Goal: Transaction & Acquisition: Book appointment/travel/reservation

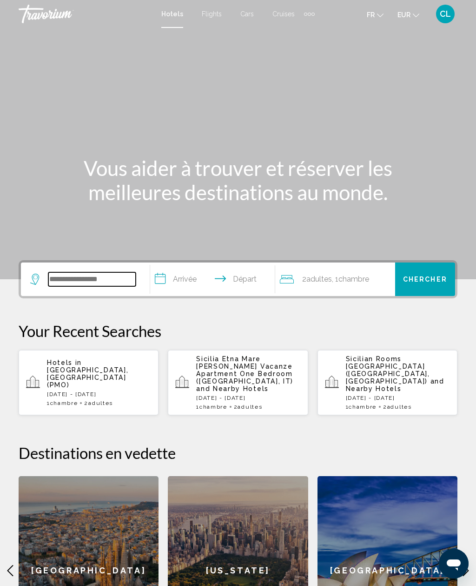
click at [78, 284] on input "Search widget" at bounding box center [91, 279] width 87 height 14
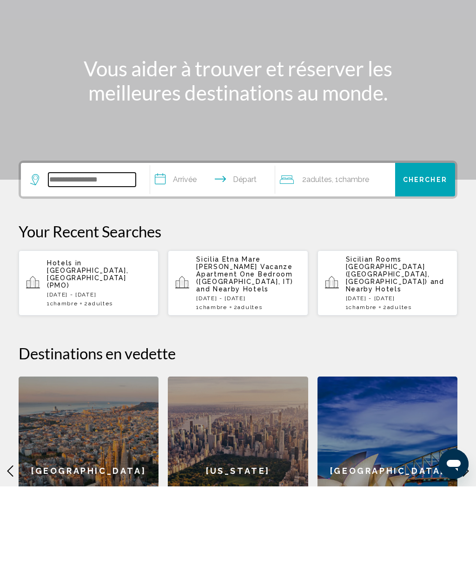
scroll to position [25, 0]
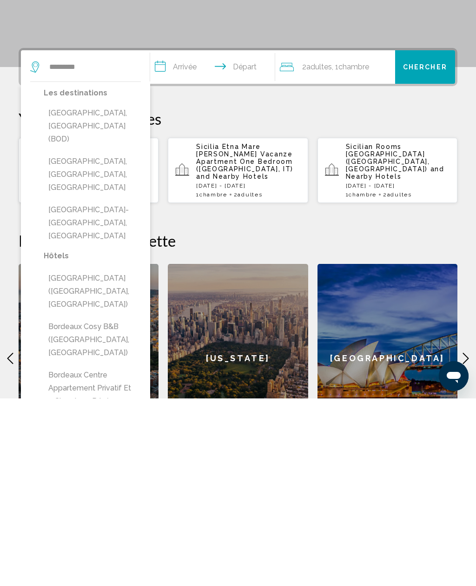
click at [60, 292] on button "[GEOGRAPHIC_DATA], [GEOGRAPHIC_DATA] (BOD)" at bounding box center [92, 314] width 97 height 44
type input "**********"
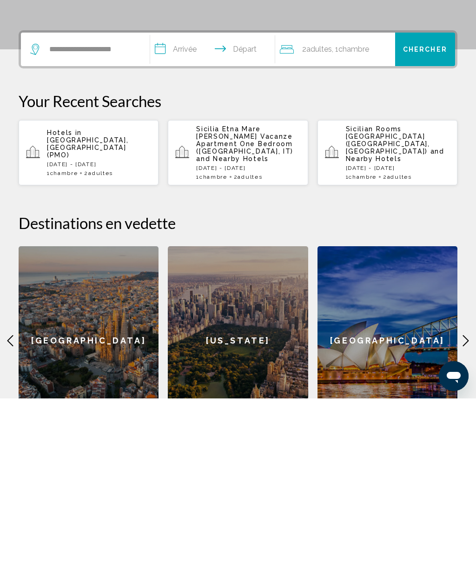
click at [182, 220] on input "**********" at bounding box center [214, 238] width 128 height 36
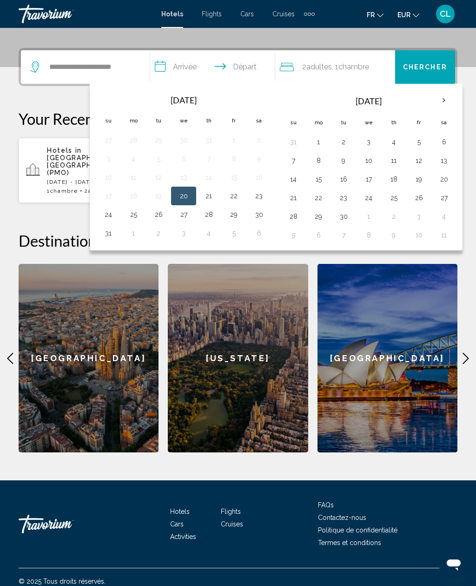
click at [423, 194] on button "26" at bounding box center [419, 197] width 15 height 13
click at [298, 218] on button "28" at bounding box center [293, 216] width 15 height 13
type input "**********"
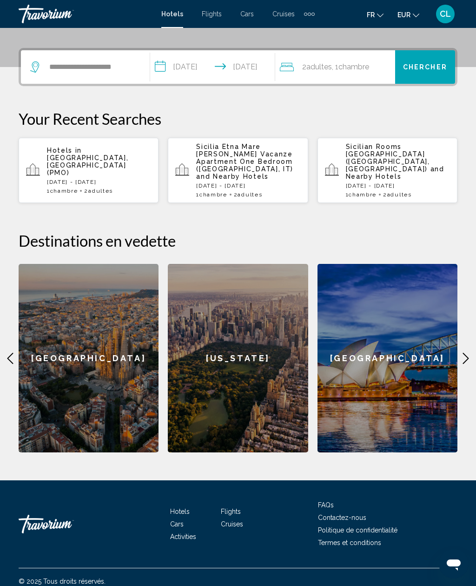
click at [357, 82] on div "2 Adulte Adultes , 1 Chambre pièces" at bounding box center [337, 67] width 115 height 34
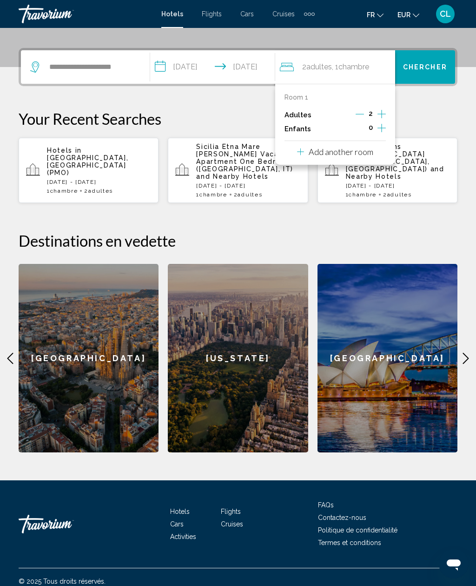
click at [357, 117] on icon "Decrement adults" at bounding box center [360, 114] width 8 height 8
click at [432, 69] on span "Chercher" at bounding box center [425, 67] width 44 height 7
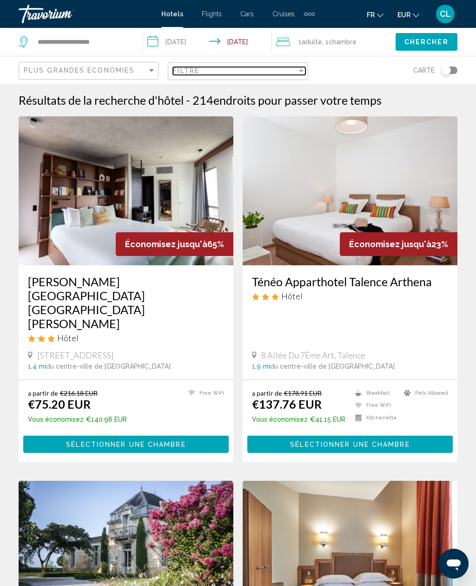
click at [193, 73] on span "Filtre" at bounding box center [186, 70] width 27 height 7
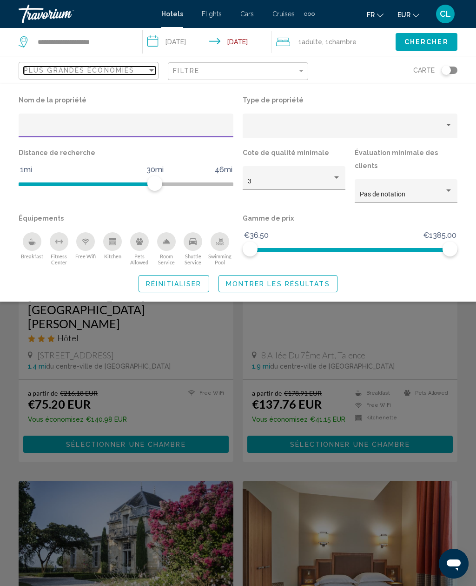
click at [55, 68] on span "Plus grandes économies" at bounding box center [79, 70] width 111 height 7
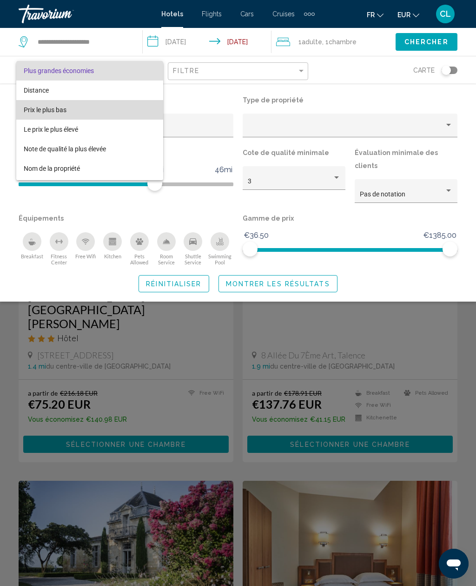
click at [38, 114] on span "Prix le plus bas" at bounding box center [90, 110] width 132 height 20
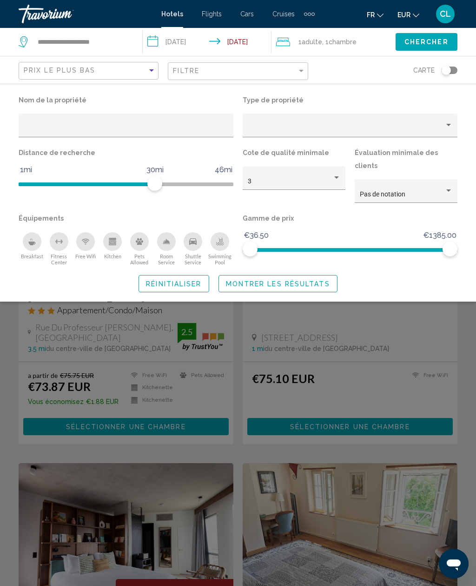
click at [236, 280] on span "Montrer les résultats" at bounding box center [278, 283] width 104 height 7
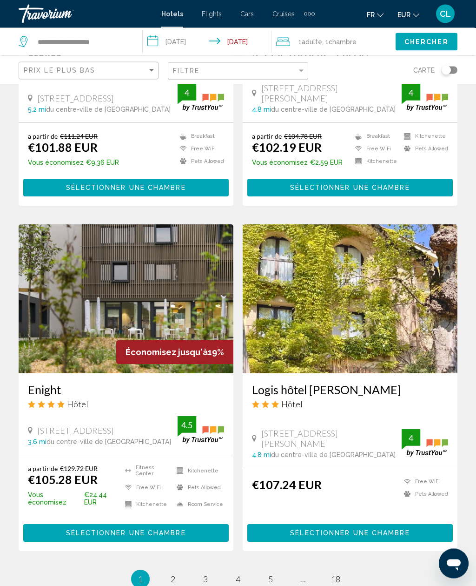
scroll to position [1694, 0]
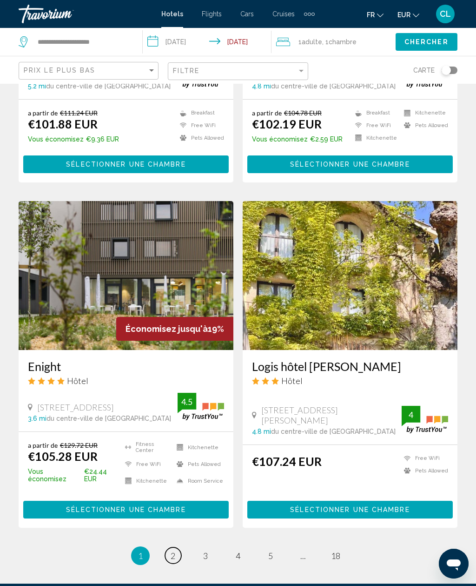
click at [174, 550] on span "2" at bounding box center [173, 555] width 5 height 10
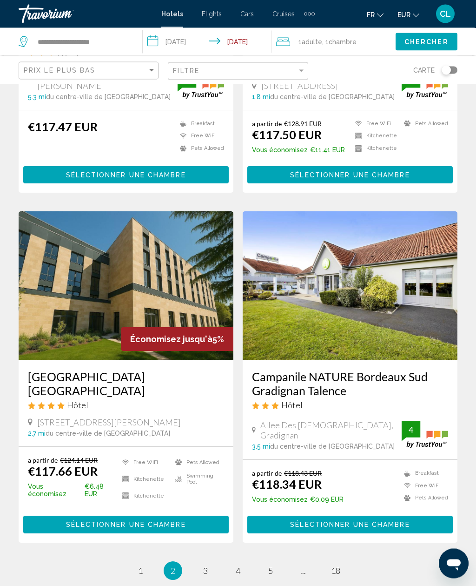
scroll to position [1701, 0]
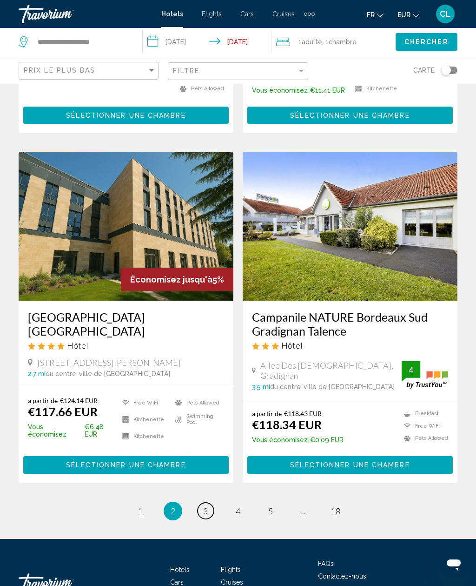
click at [205, 506] on span "3" at bounding box center [205, 511] width 5 height 10
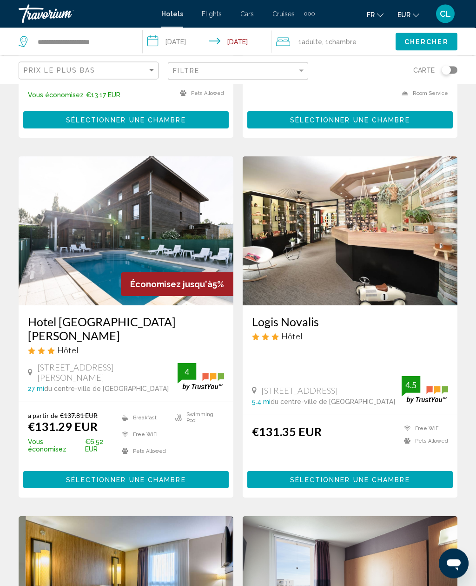
scroll to position [1001, 0]
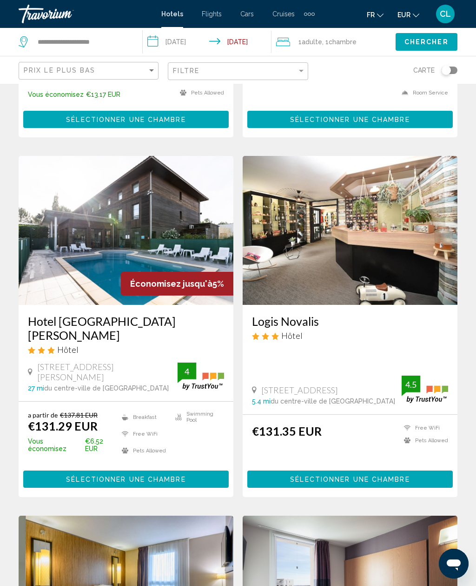
click at [62, 402] on div "a partir de €137.81 EUR €131.29 EUR Vous économisez €6.52 EUR Breakfast Free Wi…" at bounding box center [126, 449] width 215 height 95
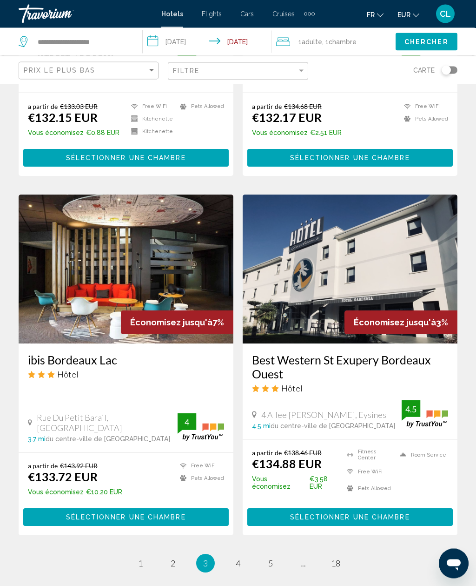
scroll to position [1702, 0]
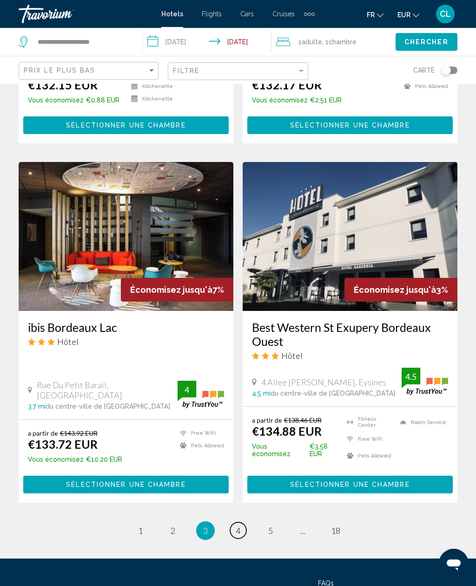
click at [231, 522] on link "page 4" at bounding box center [238, 530] width 16 height 16
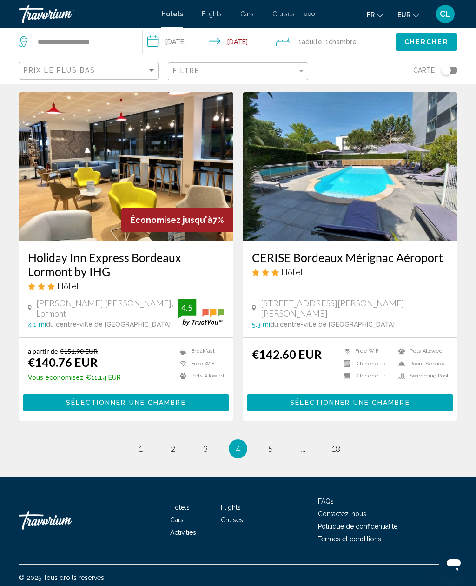
scroll to position [1659, 0]
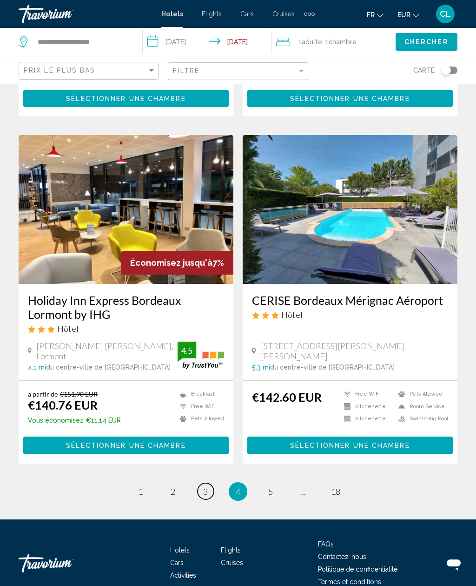
click at [208, 486] on span "3" at bounding box center [205, 491] width 5 height 10
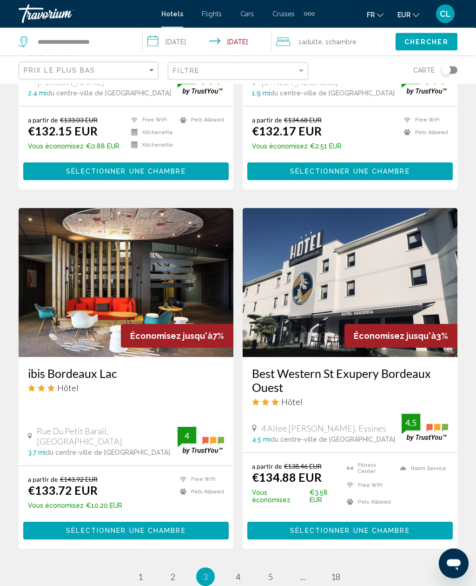
scroll to position [1702, 0]
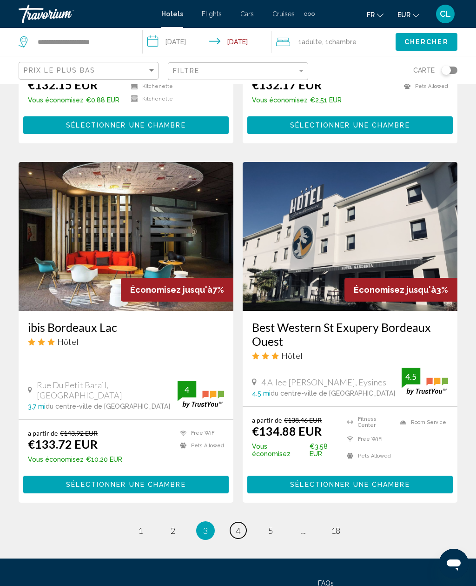
click at [236, 525] on span "4" at bounding box center [238, 530] width 5 height 10
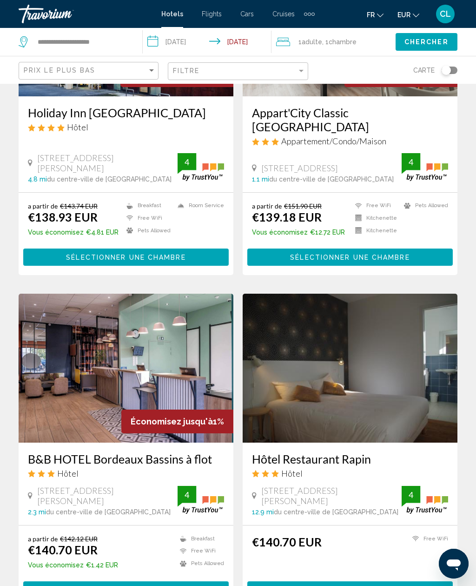
scroll to position [1167, 0]
click at [82, 40] on input "**********" at bounding box center [83, 42] width 92 height 14
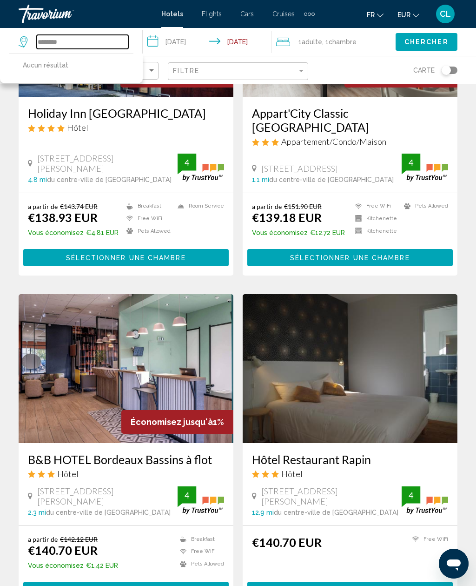
click at [75, 37] on input "********" at bounding box center [83, 42] width 92 height 14
type input "*"
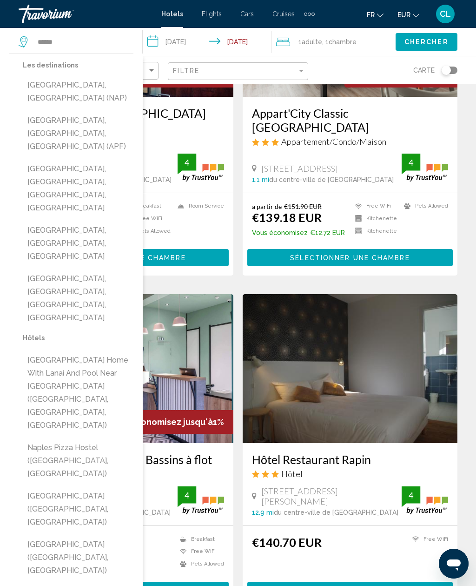
click at [44, 82] on button "[GEOGRAPHIC_DATA], [GEOGRAPHIC_DATA] (NAP)" at bounding box center [78, 91] width 111 height 31
type input "**********"
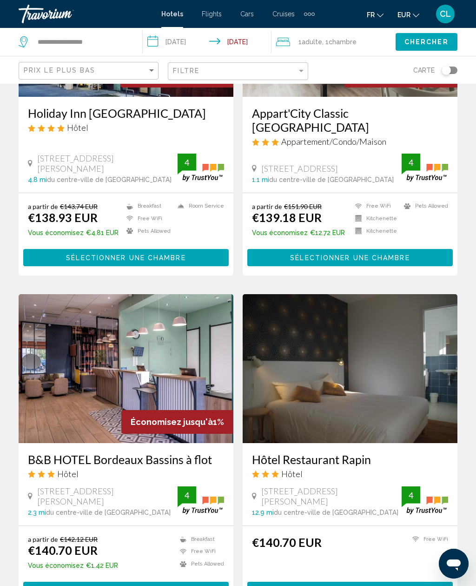
click at [170, 40] on input "**********" at bounding box center [209, 43] width 133 height 31
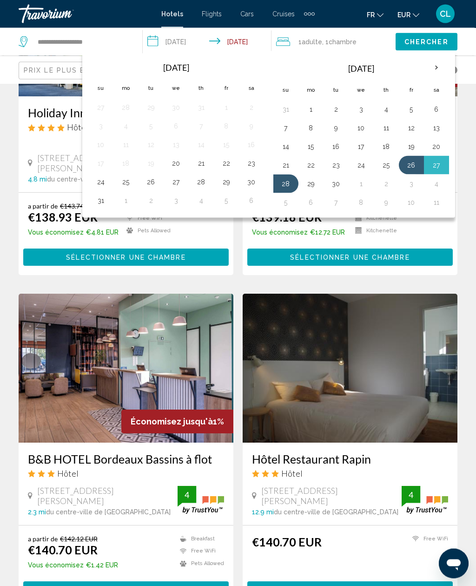
scroll to position [1167, 0]
click at [429, 67] on th "Next month" at bounding box center [436, 68] width 25 height 20
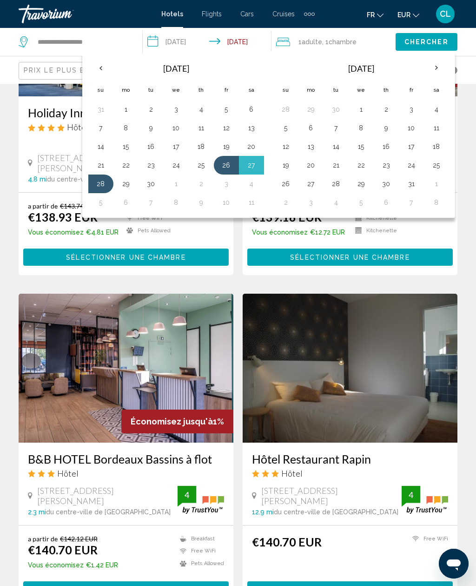
click at [412, 183] on button "31" at bounding box center [411, 183] width 15 height 13
click at [434, 67] on th "Next month" at bounding box center [436, 68] width 25 height 20
click at [338, 130] on button "4" at bounding box center [336, 127] width 15 height 13
type input "**********"
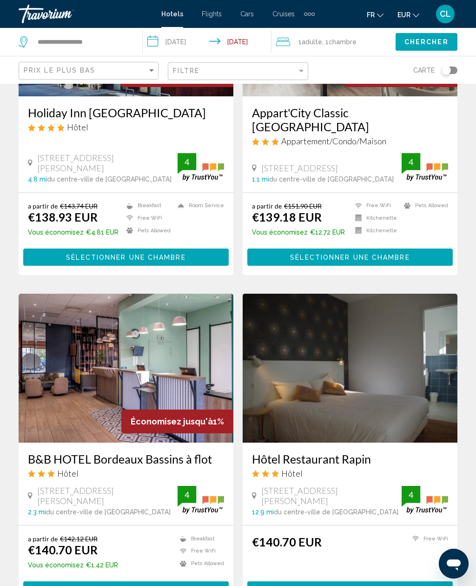
click at [440, 44] on span "Chercher" at bounding box center [427, 42] width 44 height 7
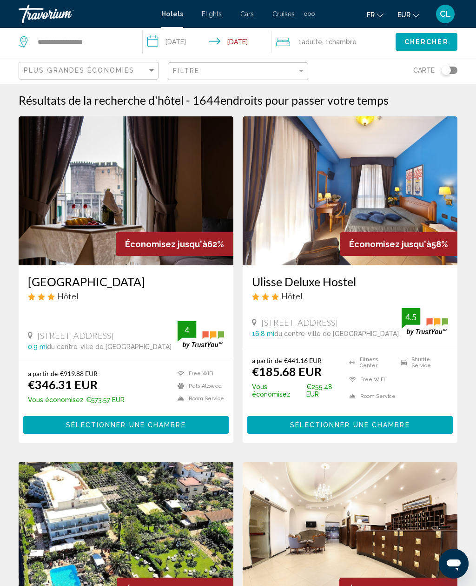
click at [445, 74] on div "Toggle map" at bounding box center [446, 70] width 9 height 9
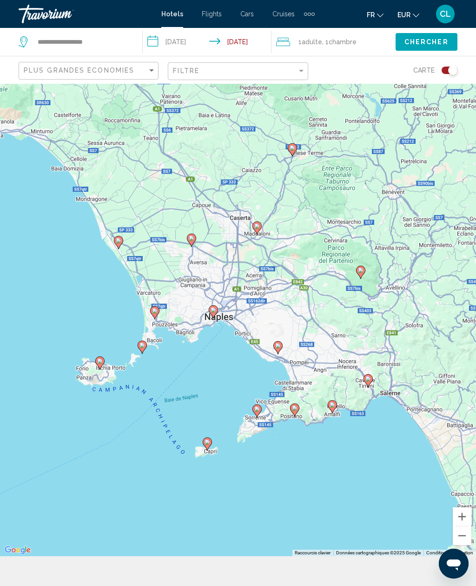
click at [215, 313] on image "Main content" at bounding box center [214, 310] width 6 height 6
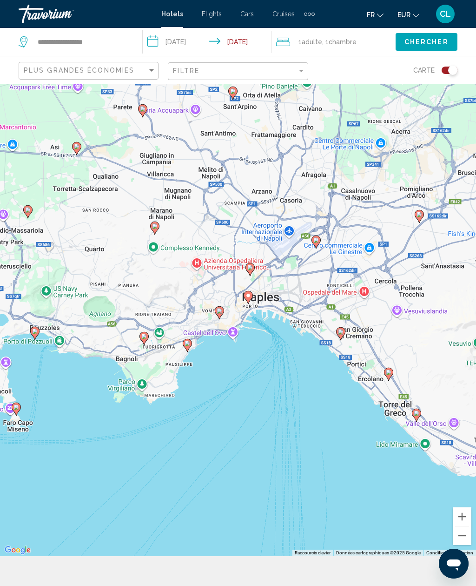
click at [249, 298] on image "Main content" at bounding box center [249, 296] width 6 height 6
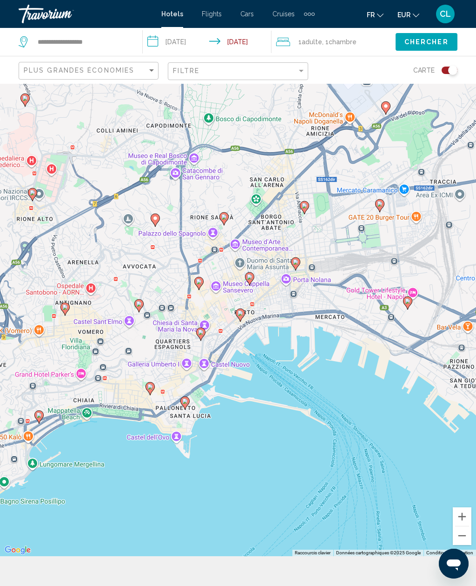
click at [241, 321] on icon "Main content" at bounding box center [240, 315] width 8 height 12
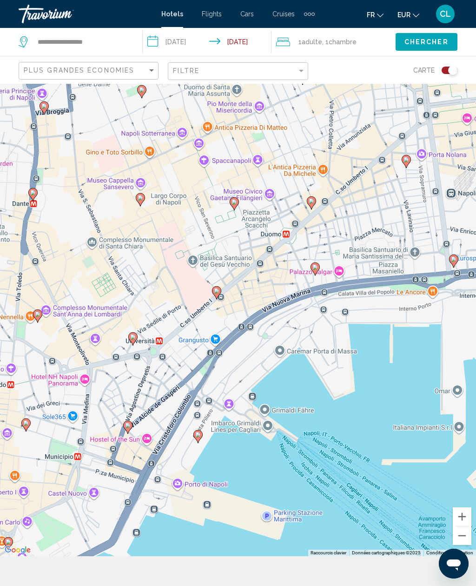
click at [219, 294] on image "Main content" at bounding box center [217, 291] width 6 height 6
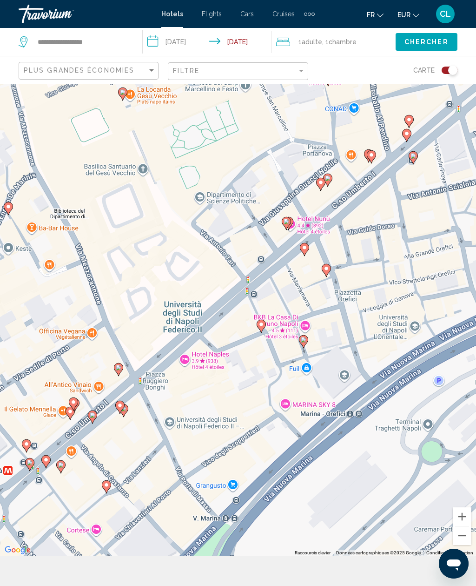
click at [241, 315] on div "Pour naviguer, appuyez sur les touches fléchées. Pour activer le glissement ave…" at bounding box center [238, 305] width 476 height 502
click at [446, 71] on div "Toggle map" at bounding box center [450, 70] width 16 height 7
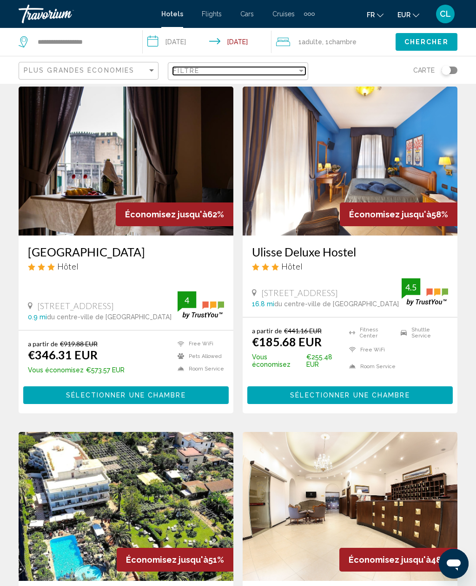
click at [181, 74] on span "Filtre" at bounding box center [186, 70] width 27 height 7
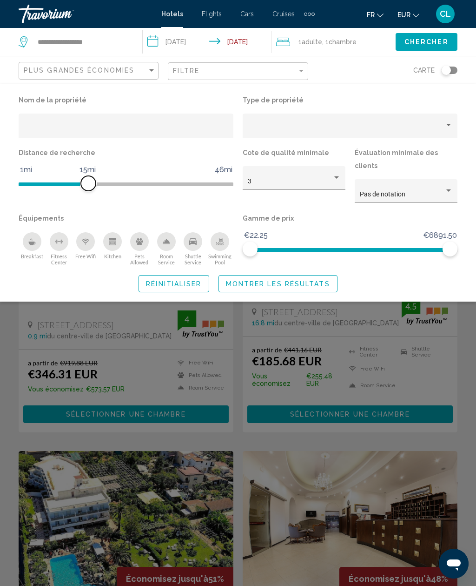
scroll to position [9, 0]
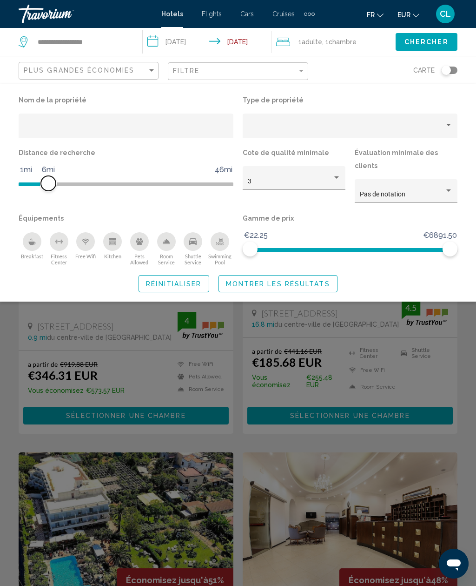
scroll to position [12, 0]
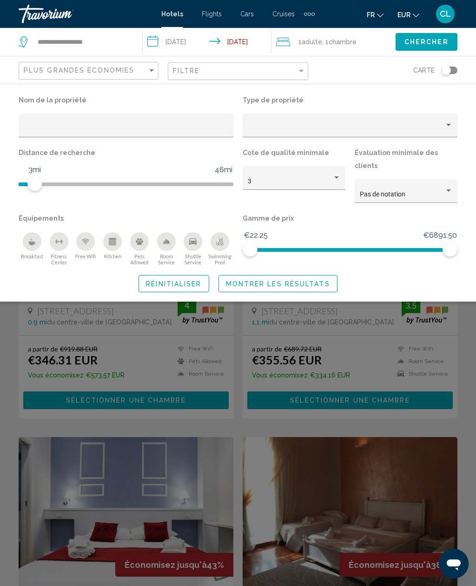
click at [33, 238] on icon "Breakfast" at bounding box center [31, 241] width 7 height 7
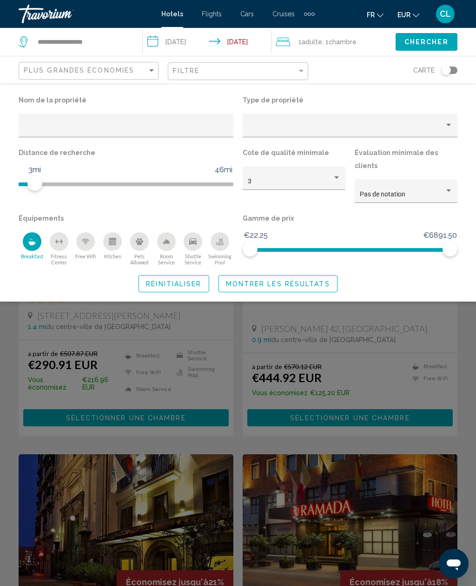
click at [221, 238] on icon "Swimming Pool" at bounding box center [219, 241] width 7 height 7
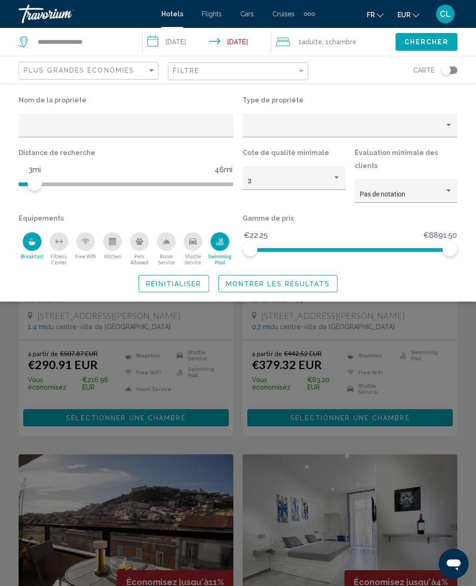
click at [191, 238] on icon "Shuttle Service" at bounding box center [192, 241] width 7 height 7
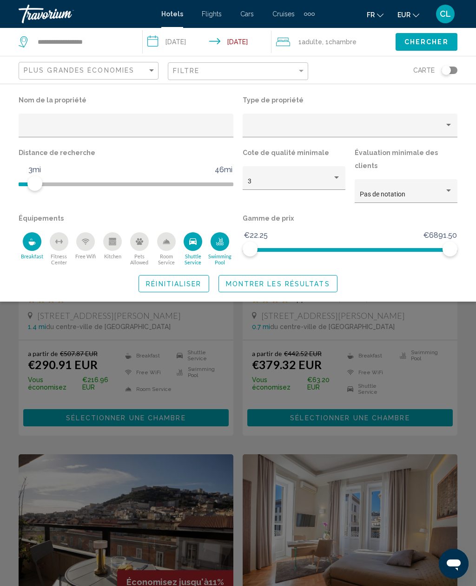
click at [235, 280] on span "Montrer les résultats" at bounding box center [278, 283] width 104 height 7
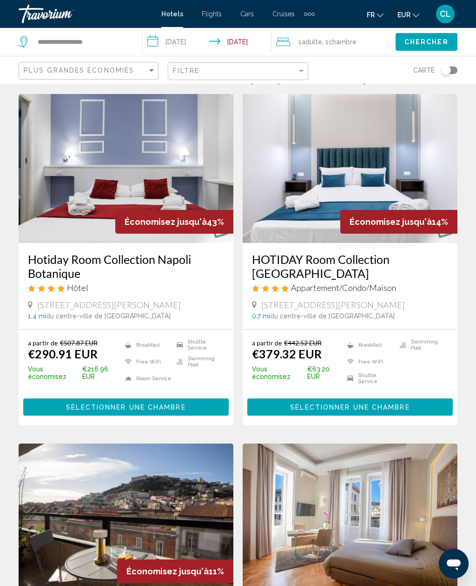
scroll to position [25, 0]
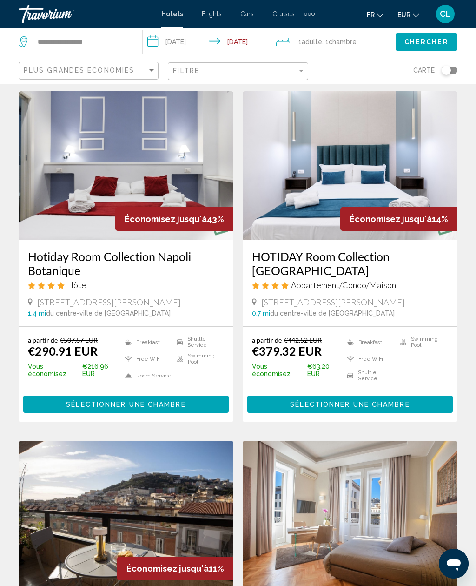
click at [81, 198] on img "Main content" at bounding box center [126, 165] width 215 height 149
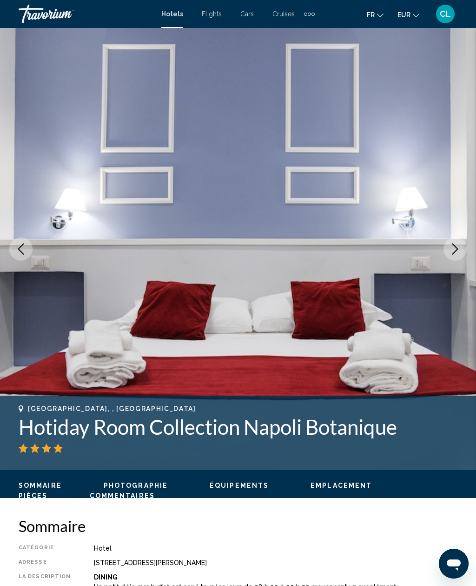
click at [457, 245] on icon "Next image" at bounding box center [455, 248] width 11 height 11
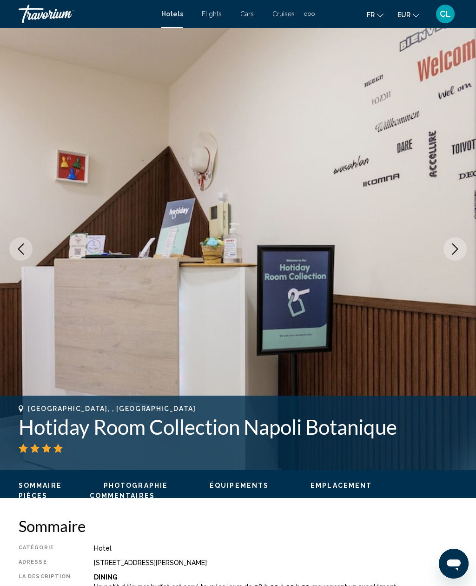
click at [463, 238] on img "Main content" at bounding box center [238, 249] width 476 height 442
click at [462, 254] on button "Next image" at bounding box center [455, 248] width 23 height 23
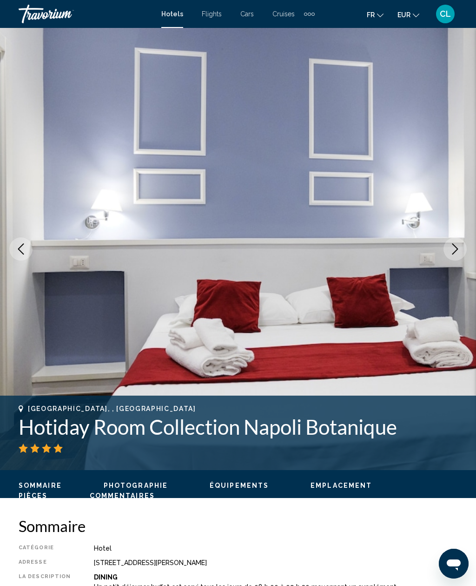
click at [463, 248] on button "Next image" at bounding box center [455, 248] width 23 height 23
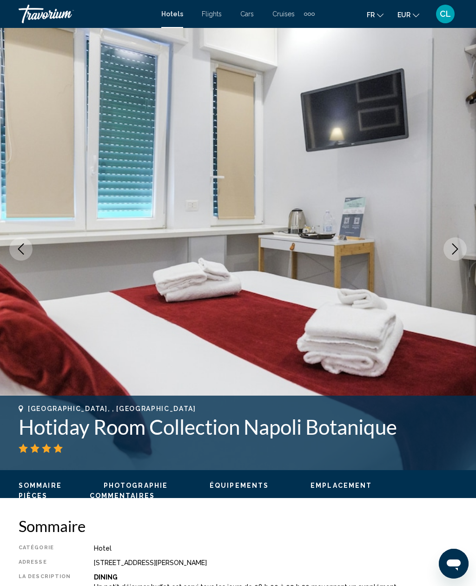
click at [459, 253] on icon "Next image" at bounding box center [455, 248] width 11 height 11
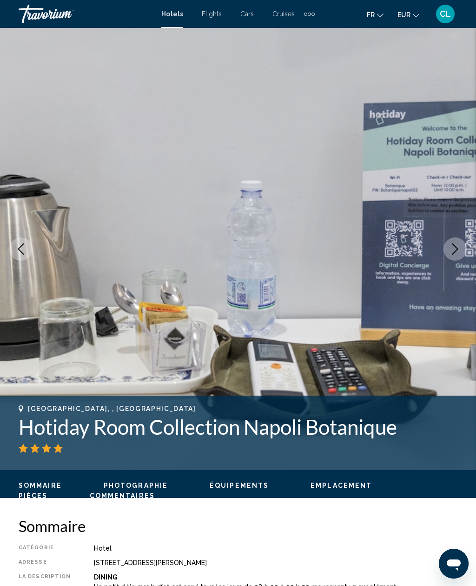
click at [460, 255] on button "Next image" at bounding box center [455, 248] width 23 height 23
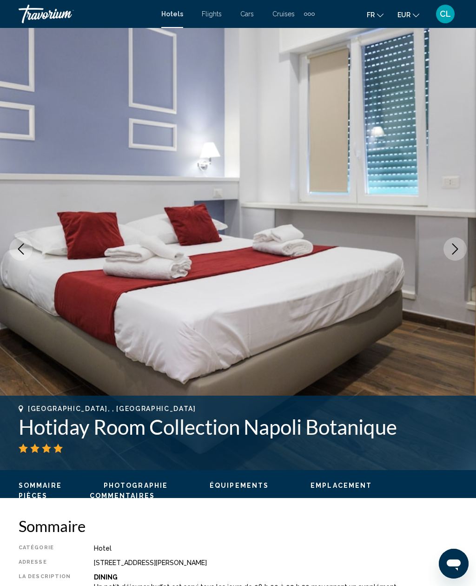
click at [460, 252] on icon "Next image" at bounding box center [455, 248] width 11 height 11
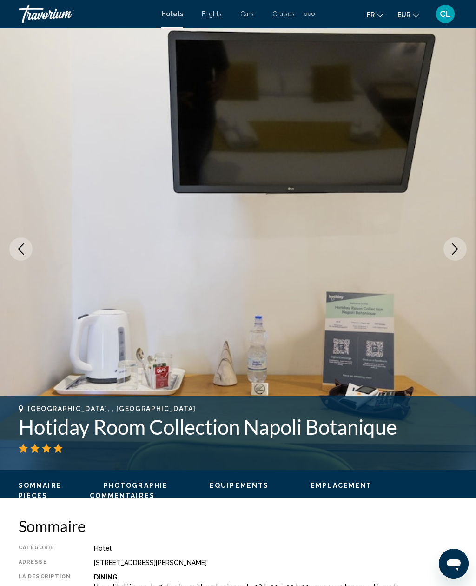
click at [462, 252] on button "Next image" at bounding box center [455, 248] width 23 height 23
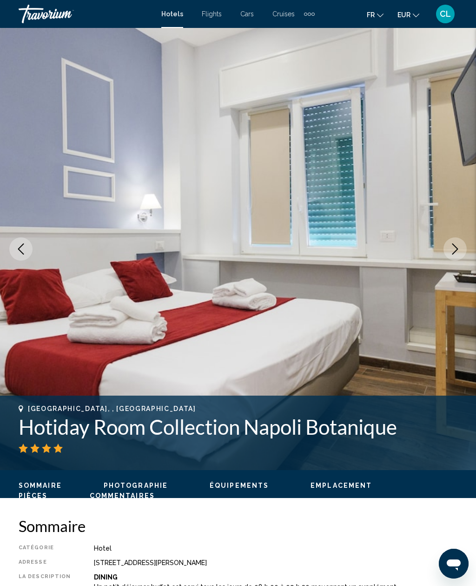
click at [458, 257] on button "Next image" at bounding box center [455, 248] width 23 height 23
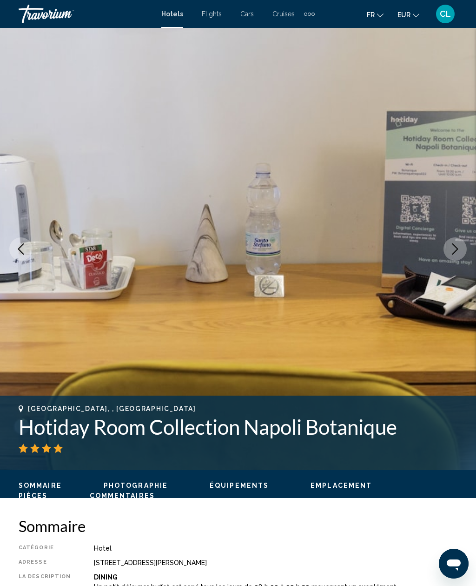
click at [460, 256] on button "Next image" at bounding box center [455, 248] width 23 height 23
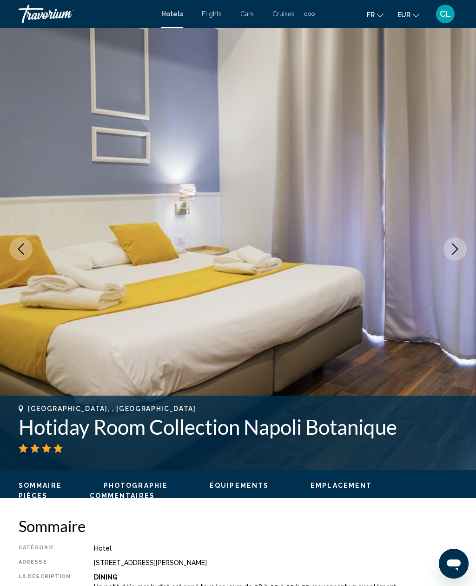
click at [459, 257] on button "Next image" at bounding box center [455, 248] width 23 height 23
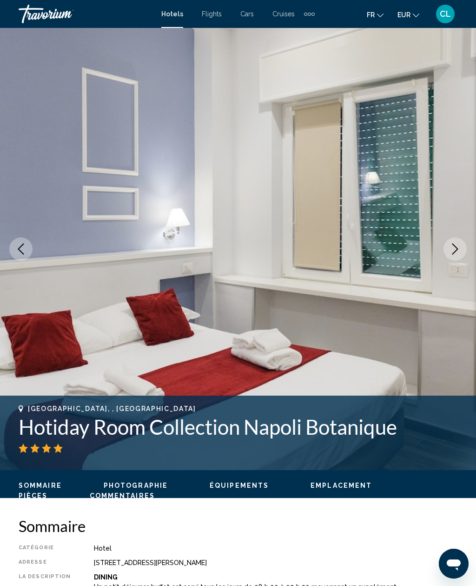
click at [460, 256] on button "Next image" at bounding box center [455, 248] width 23 height 23
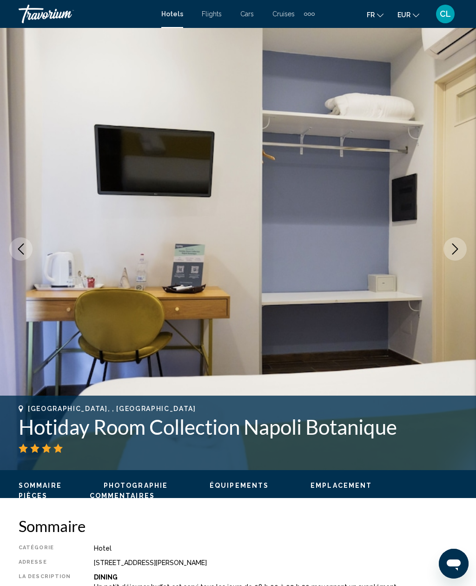
click at [458, 258] on button "Next image" at bounding box center [455, 248] width 23 height 23
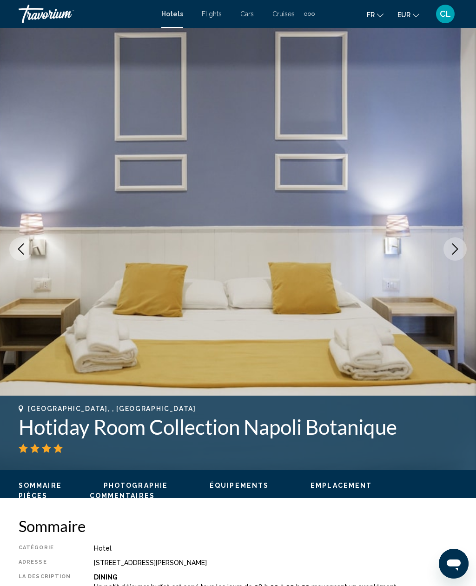
click at [461, 257] on button "Next image" at bounding box center [455, 248] width 23 height 23
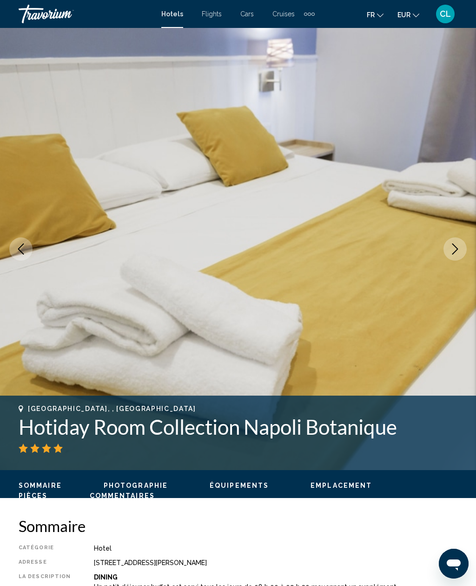
click at [460, 257] on button "Next image" at bounding box center [455, 248] width 23 height 23
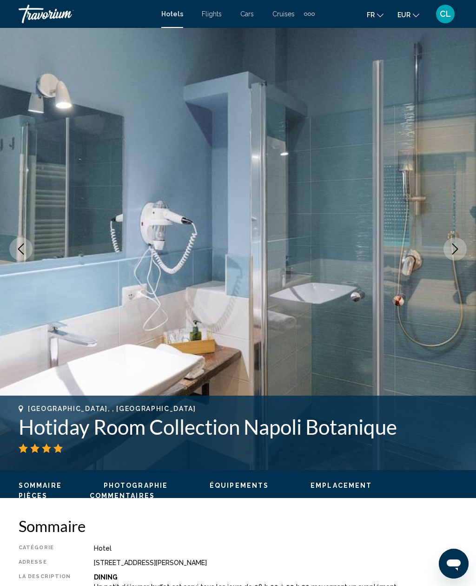
click at [464, 242] on button "Next image" at bounding box center [455, 248] width 23 height 23
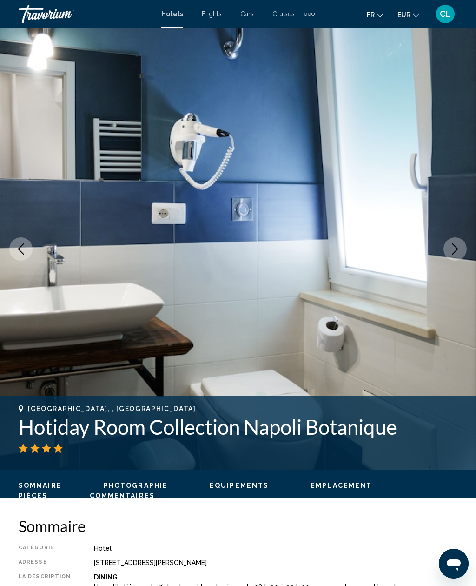
click at [462, 244] on button "Next image" at bounding box center [455, 248] width 23 height 23
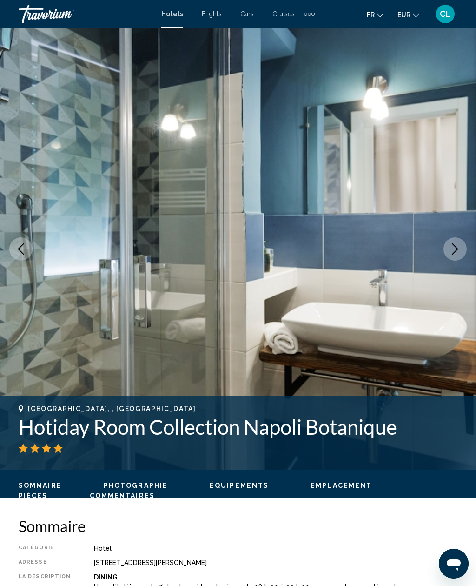
click at [463, 244] on button "Next image" at bounding box center [455, 248] width 23 height 23
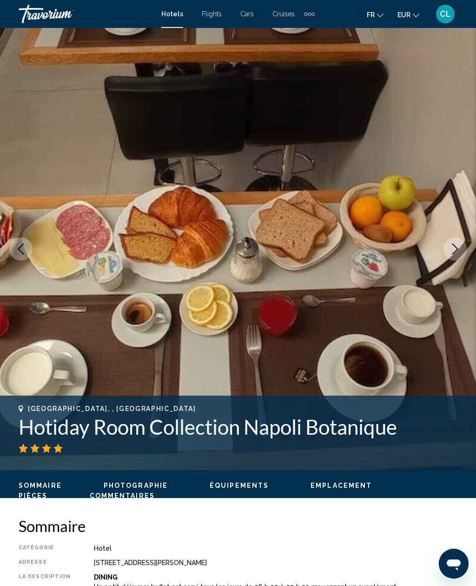
click at [465, 243] on button "Next image" at bounding box center [455, 248] width 23 height 23
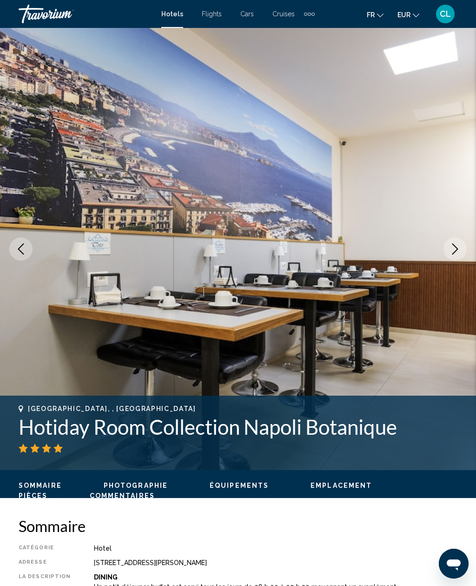
click at [466, 242] on img "Main content" at bounding box center [238, 249] width 476 height 442
click at [451, 251] on icon "Next image" at bounding box center [455, 248] width 11 height 11
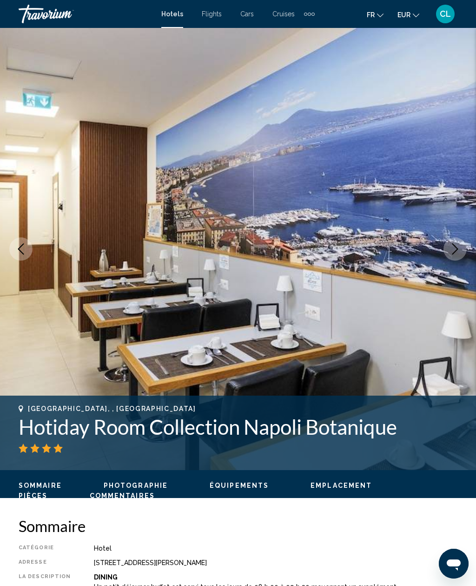
click at [456, 245] on icon "Next image" at bounding box center [455, 248] width 11 height 11
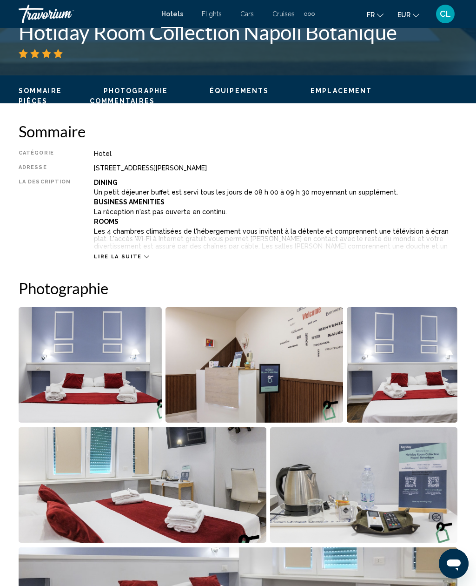
scroll to position [393, 0]
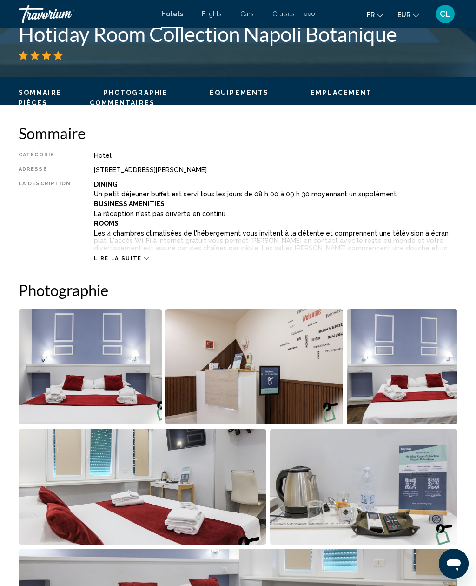
click at [106, 260] on span "Lire la suite" at bounding box center [117, 258] width 47 height 6
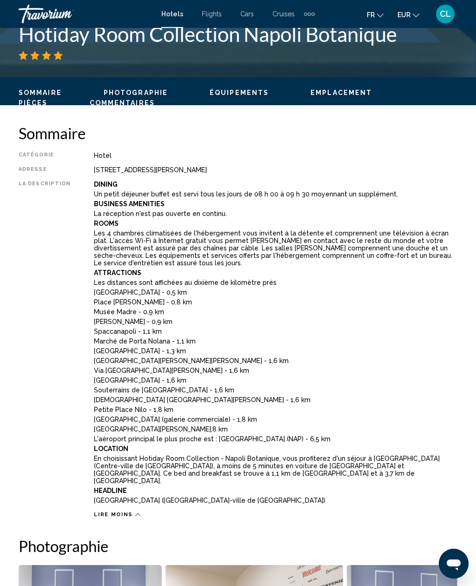
click at [85, 220] on div "Catégorie Hotel Adresse [STREET_ADDRESS][PERSON_NAME] La description Dining Un …" at bounding box center [238, 335] width 439 height 366
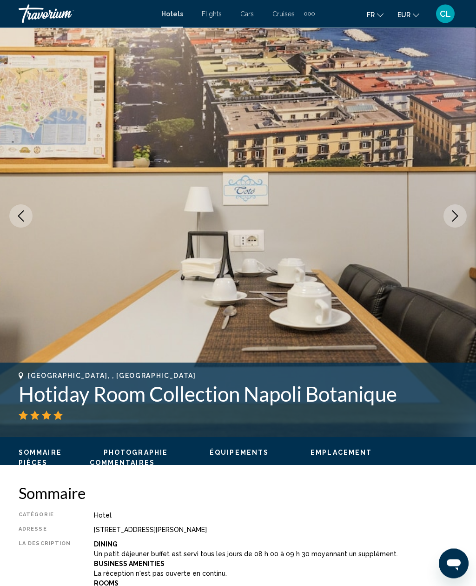
scroll to position [0, 0]
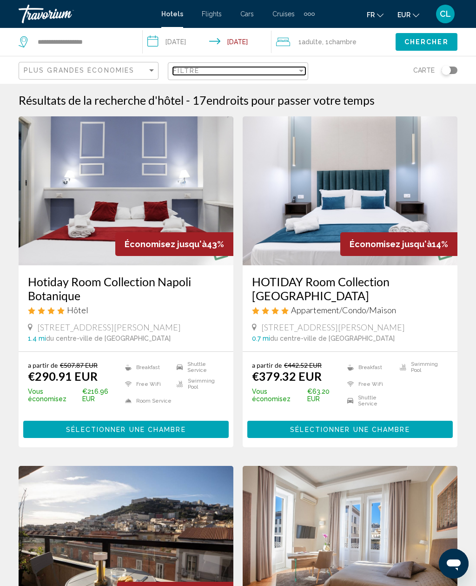
click at [182, 68] on span "Filtre" at bounding box center [186, 70] width 27 height 7
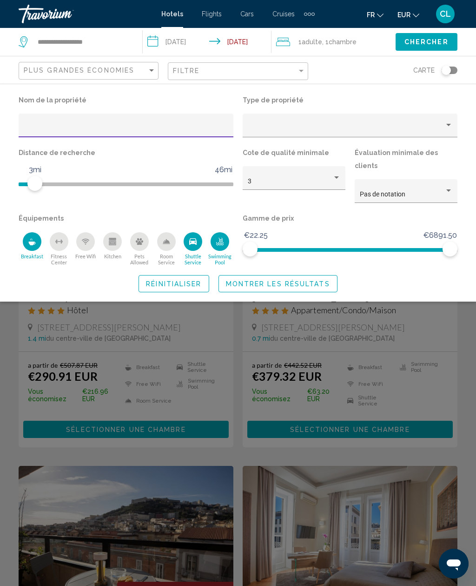
click at [221, 234] on div "Swimming Pool" at bounding box center [220, 241] width 19 height 19
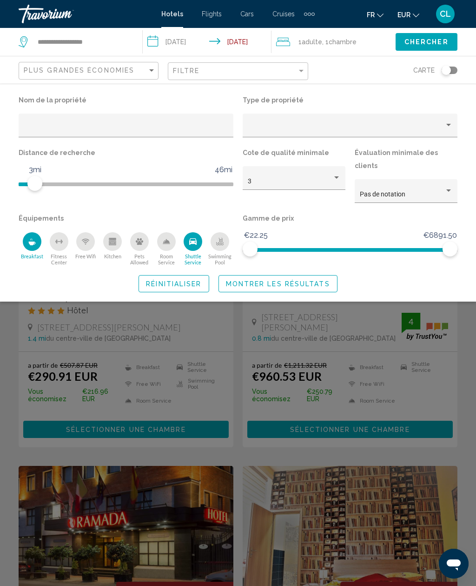
click at [229, 280] on span "Montrer les résultats" at bounding box center [278, 283] width 104 height 7
